Goal: Check status

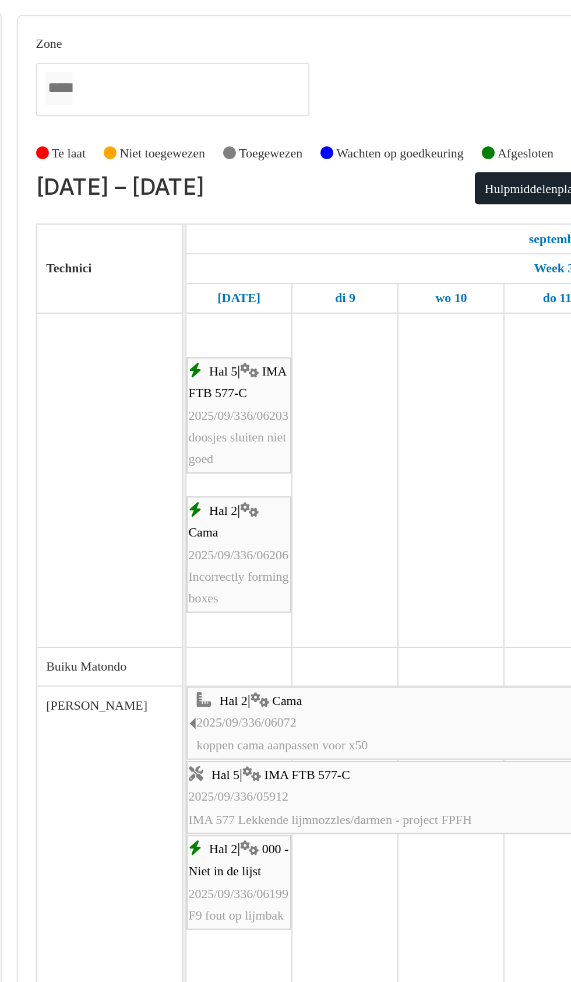
scroll to position [256, 0]
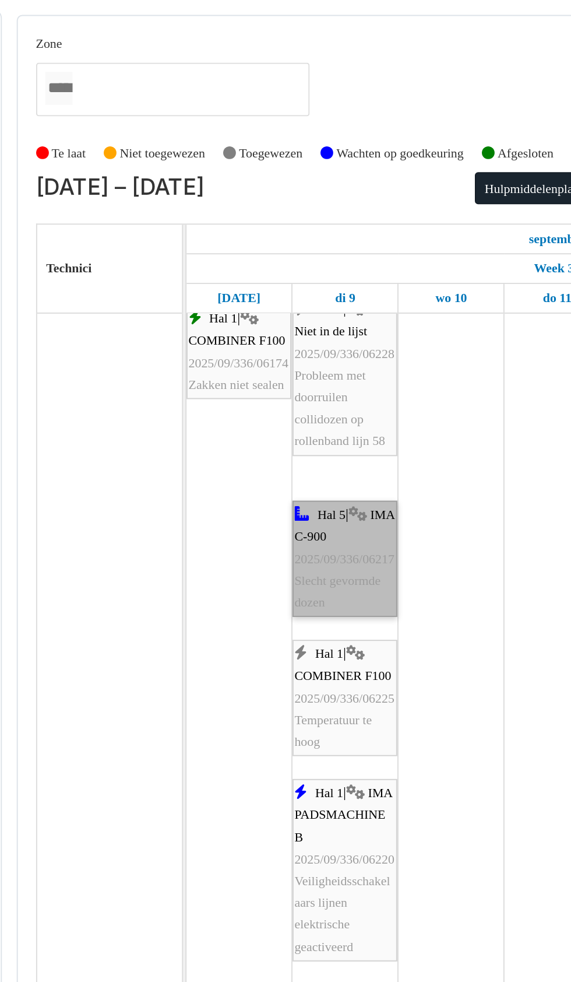
click at [256, 296] on link "Hal 5 | IMA C-900 2025/09/336/06217 Slecht gevormde dozen" at bounding box center [255, 285] width 54 height 59
